Goal: Transaction & Acquisition: Purchase product/service

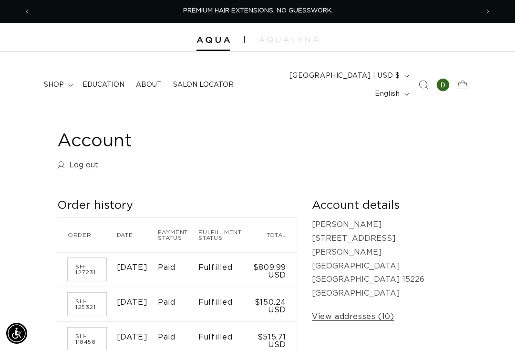
scroll to position [0, 447]
click at [56, 81] on span "shop" at bounding box center [54, 85] width 20 height 9
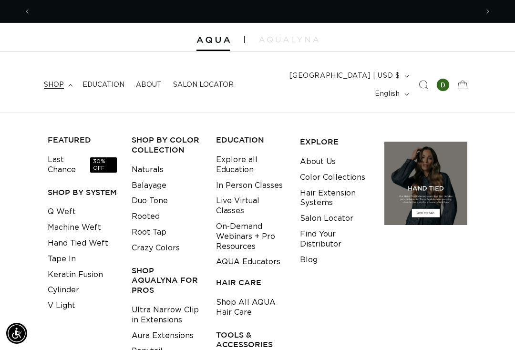
scroll to position [0, 895]
click at [67, 251] on link "Tape In" at bounding box center [62, 259] width 28 height 16
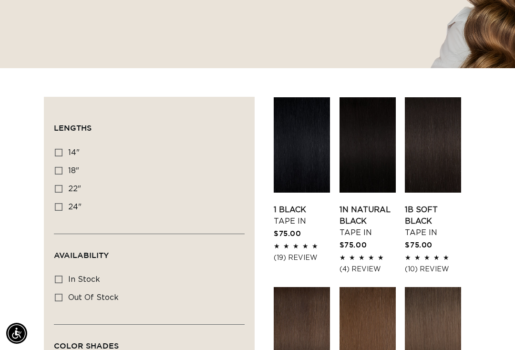
scroll to position [0, 447]
click at [310, 204] on link "1 Black Tape In" at bounding box center [302, 215] width 56 height 23
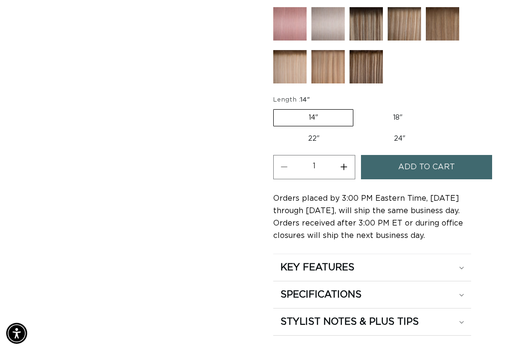
scroll to position [0, 447]
click at [315, 131] on label "22" Variant sold out or unavailable" at bounding box center [313, 139] width 81 height 16
click at [442, 108] on input "22" Variant sold out or unavailable" at bounding box center [442, 107] width 0 height 0
radio input "true"
click at [343, 155] on button "Increase quantity for 1 Black - Tape In" at bounding box center [343, 167] width 21 height 24
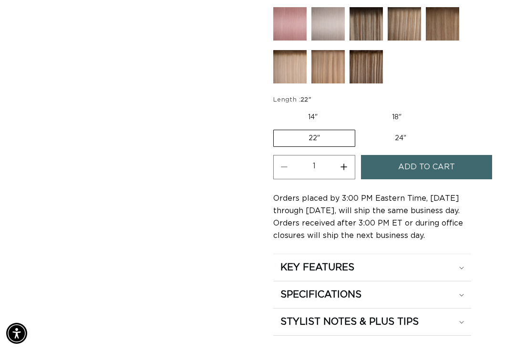
type input "2"
click at [458, 157] on button "Add to cart" at bounding box center [427, 167] width 132 height 24
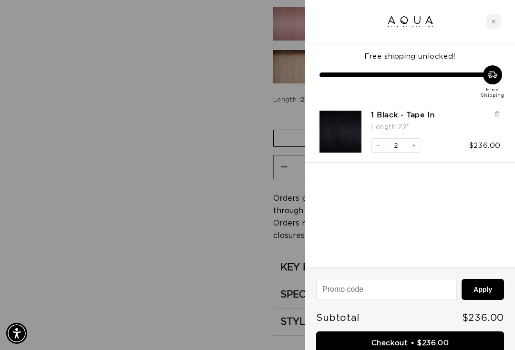
click at [438, 344] on link "Checkout • $236.00" at bounding box center [410, 343] width 188 height 24
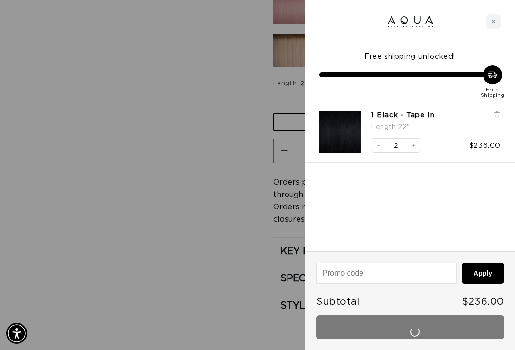
scroll to position [0, 447]
